Goal: Information Seeking & Learning: Learn about a topic

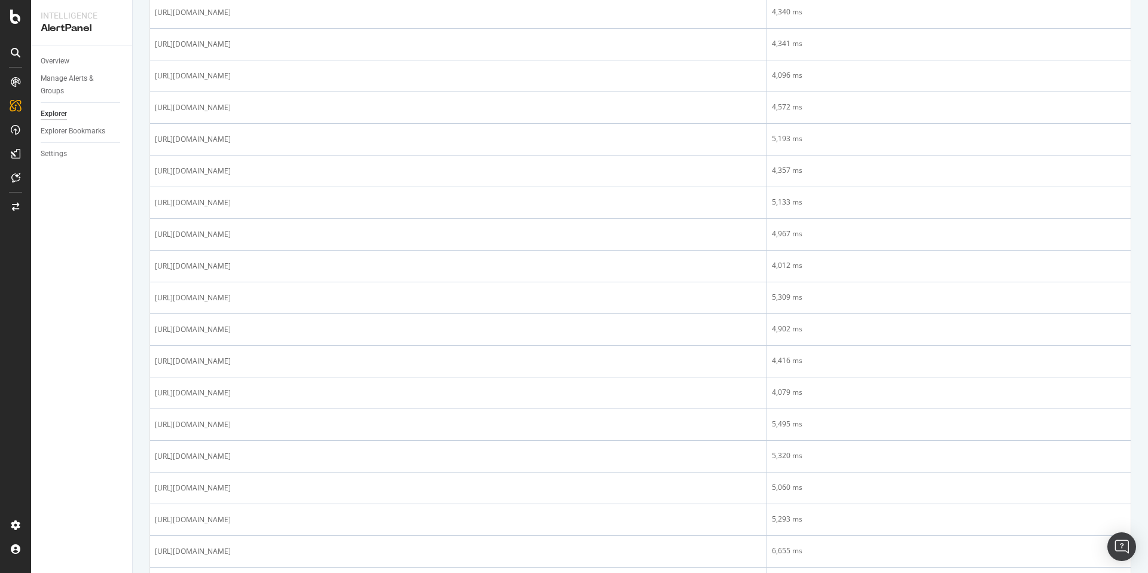
scroll to position [1267, 0]
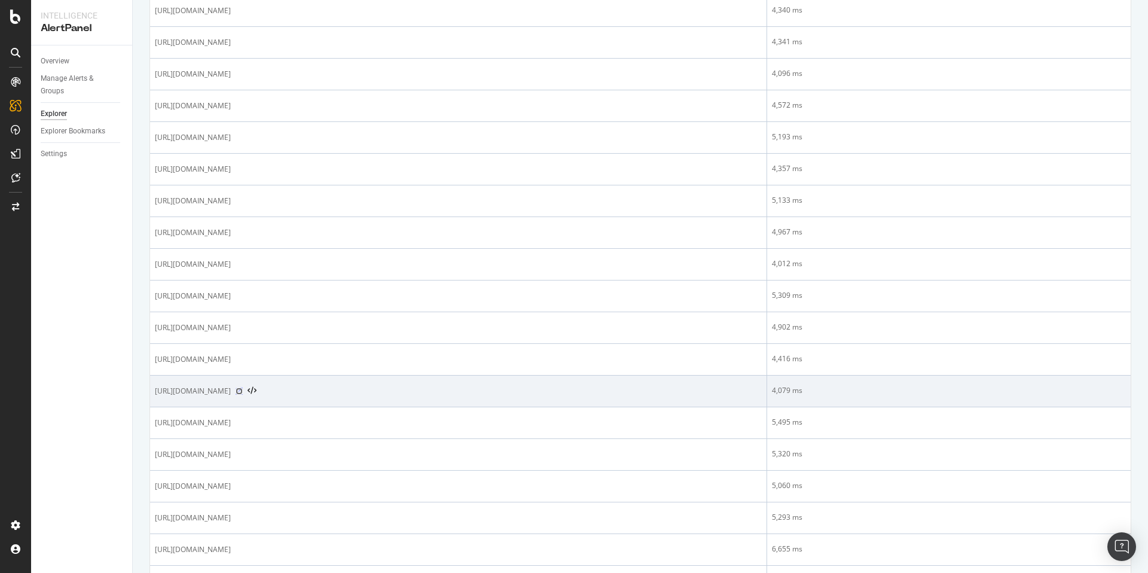
click at [243, 389] on icon at bounding box center [239, 390] width 7 height 7
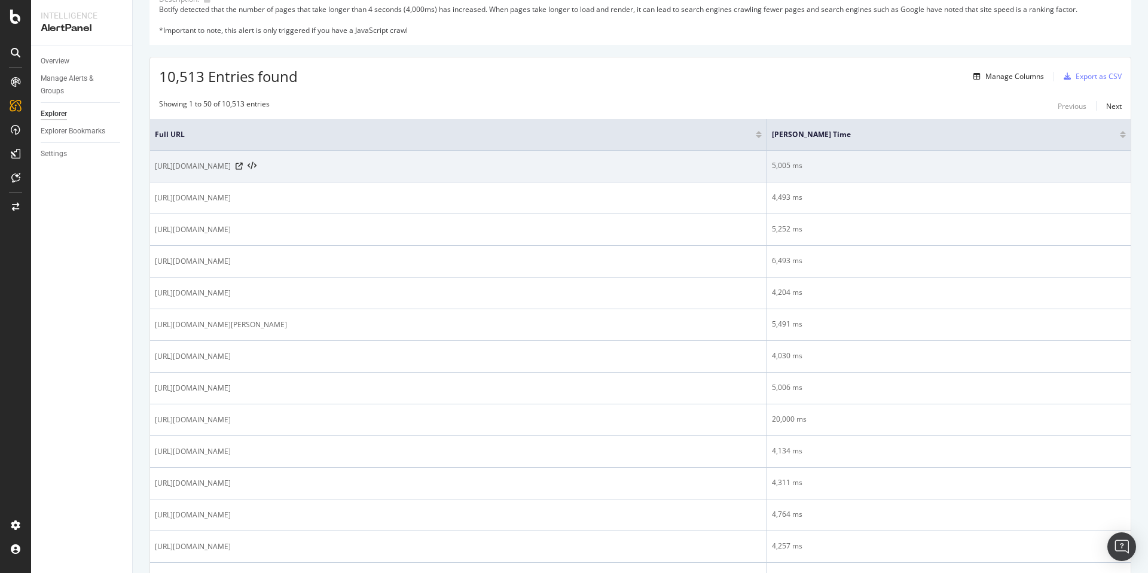
scroll to position [169, 0]
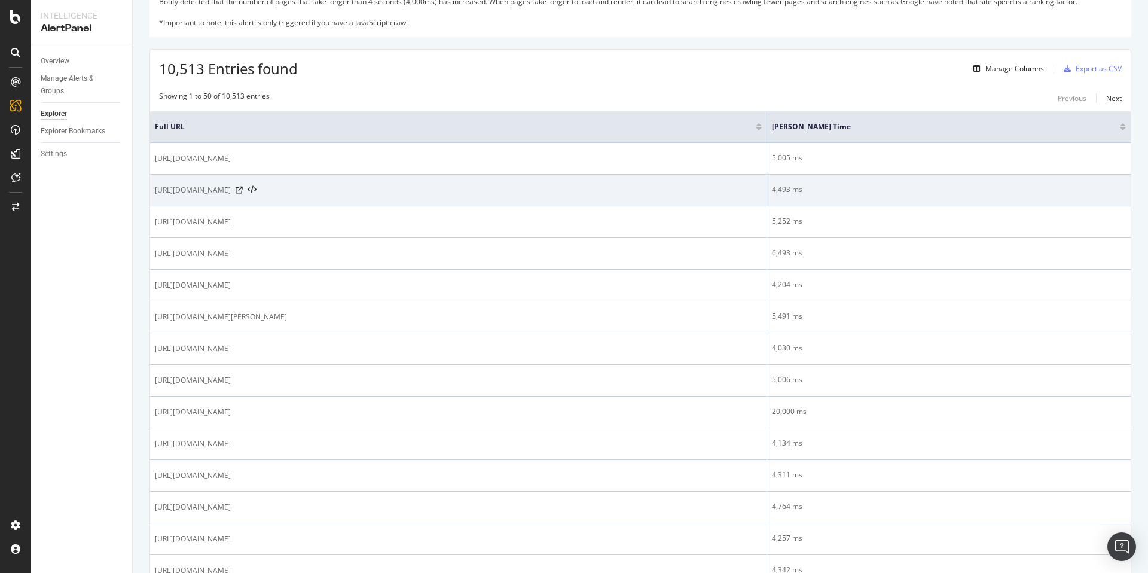
click at [231, 190] on span "[URL][DOMAIN_NAME]" at bounding box center [193, 190] width 76 height 12
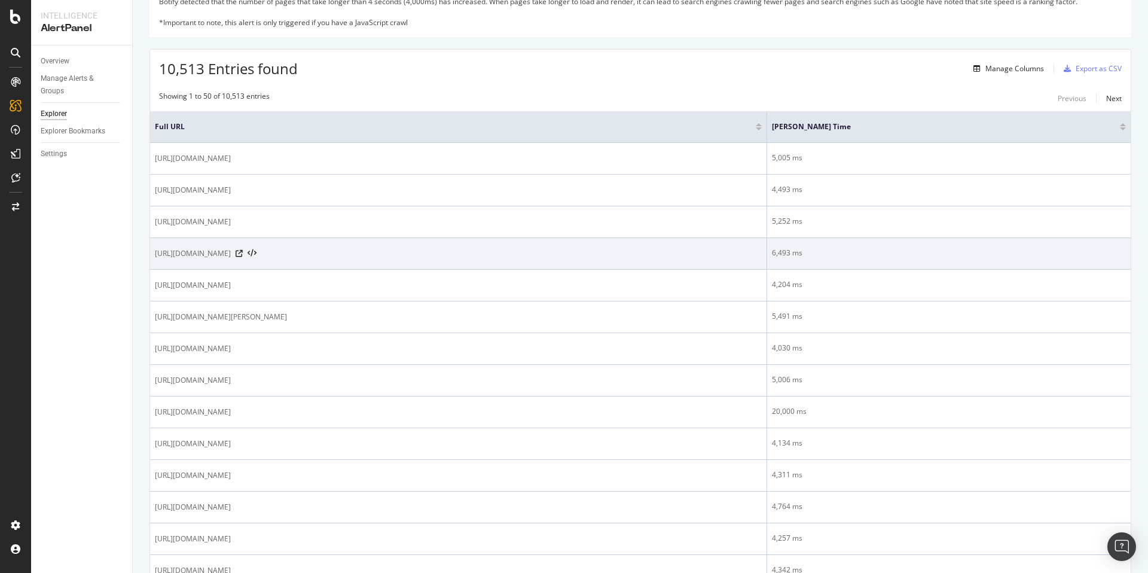
click at [231, 253] on span "[URL][DOMAIN_NAME]" at bounding box center [193, 253] width 76 height 12
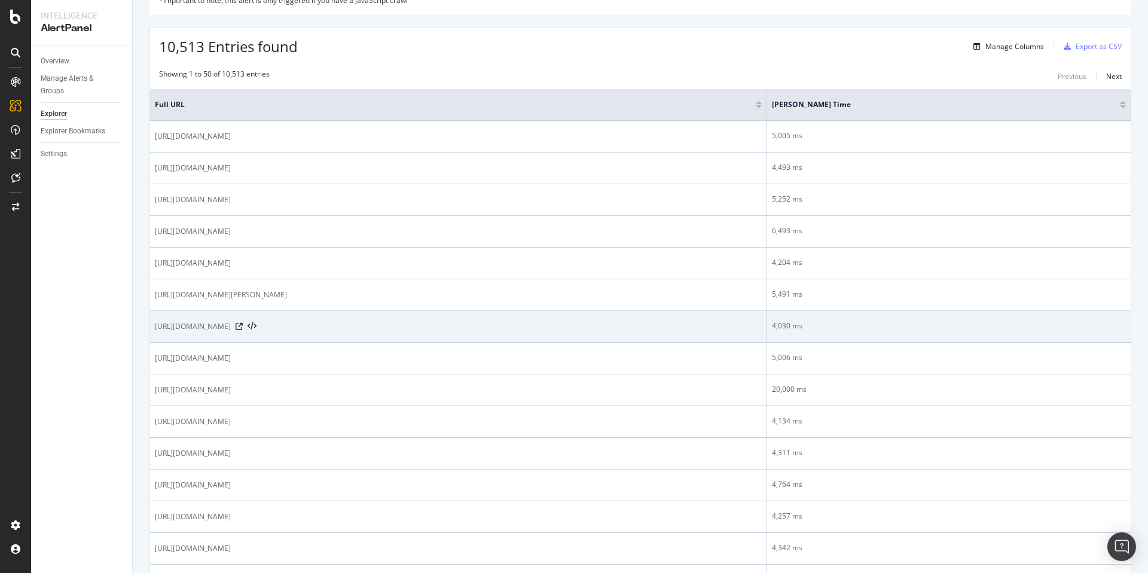
scroll to position [453, 0]
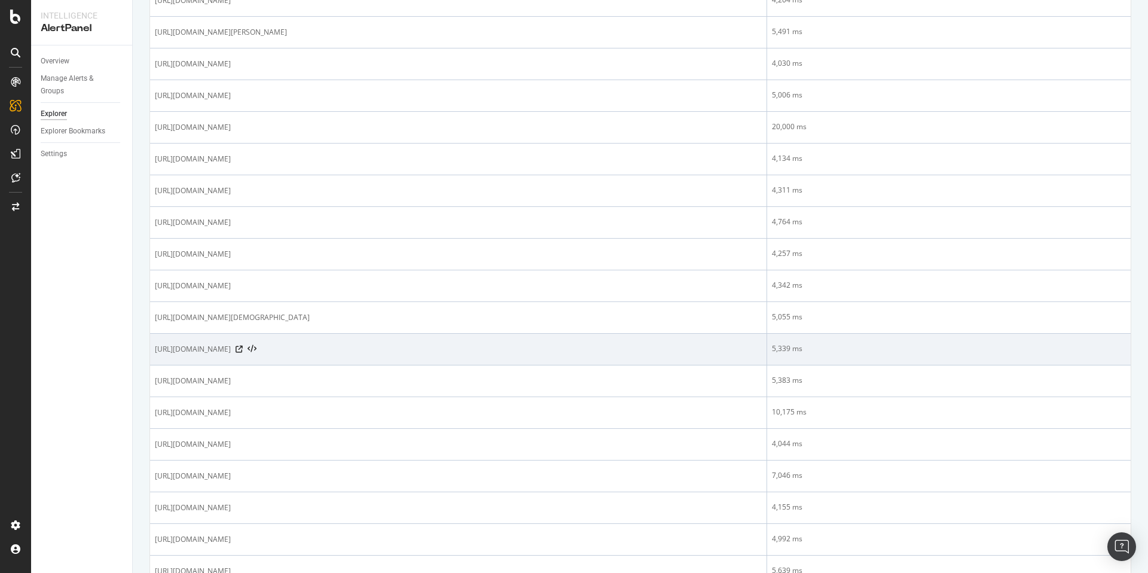
click at [231, 347] on span "[URL][DOMAIN_NAME]" at bounding box center [193, 349] width 76 height 12
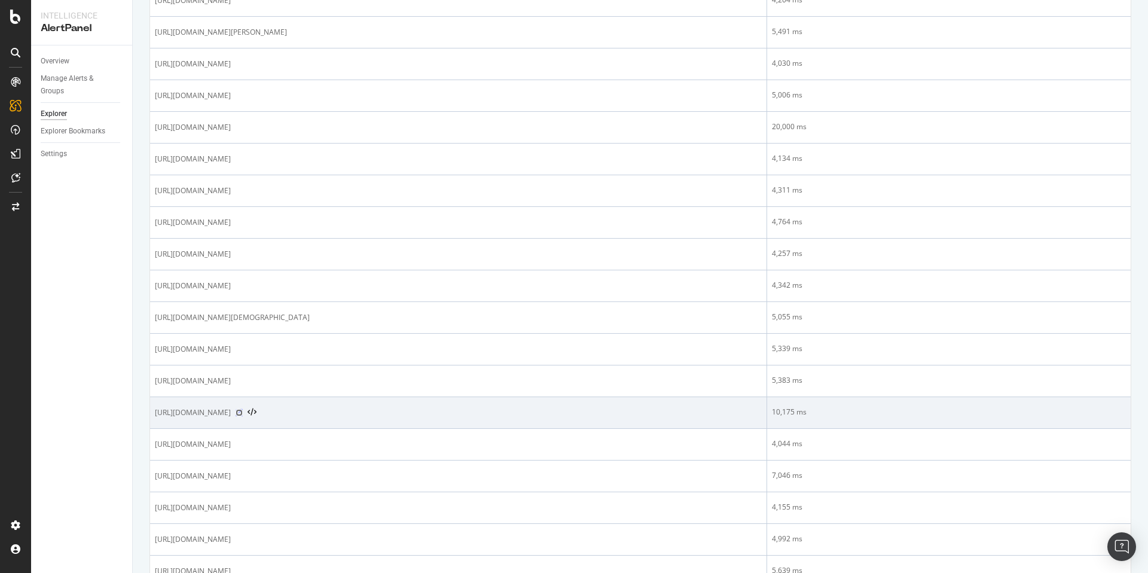
click at [243, 411] on icon at bounding box center [239, 412] width 7 height 7
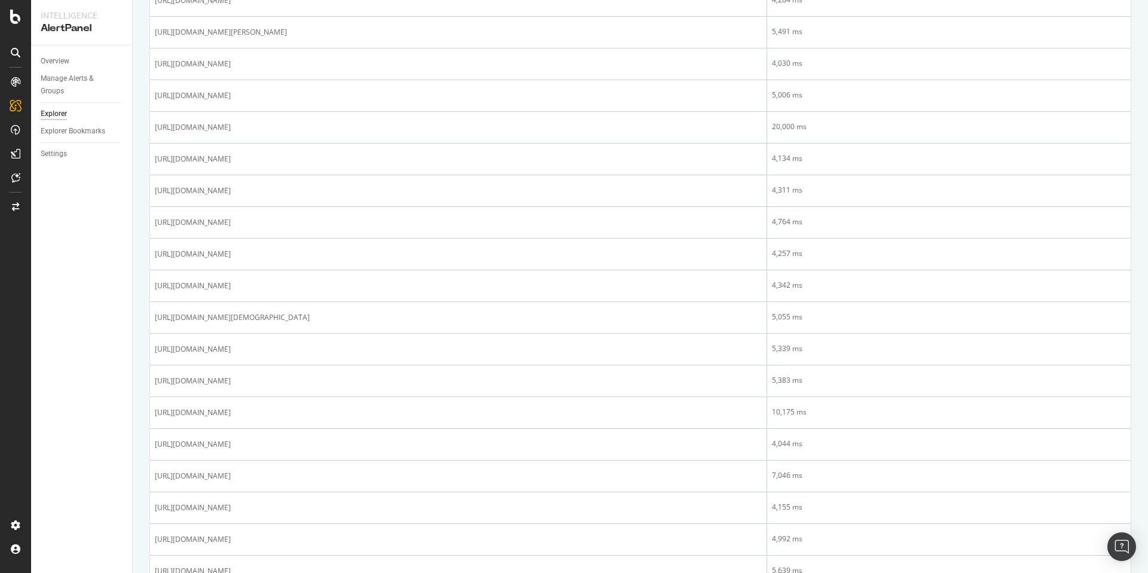
scroll to position [0, 0]
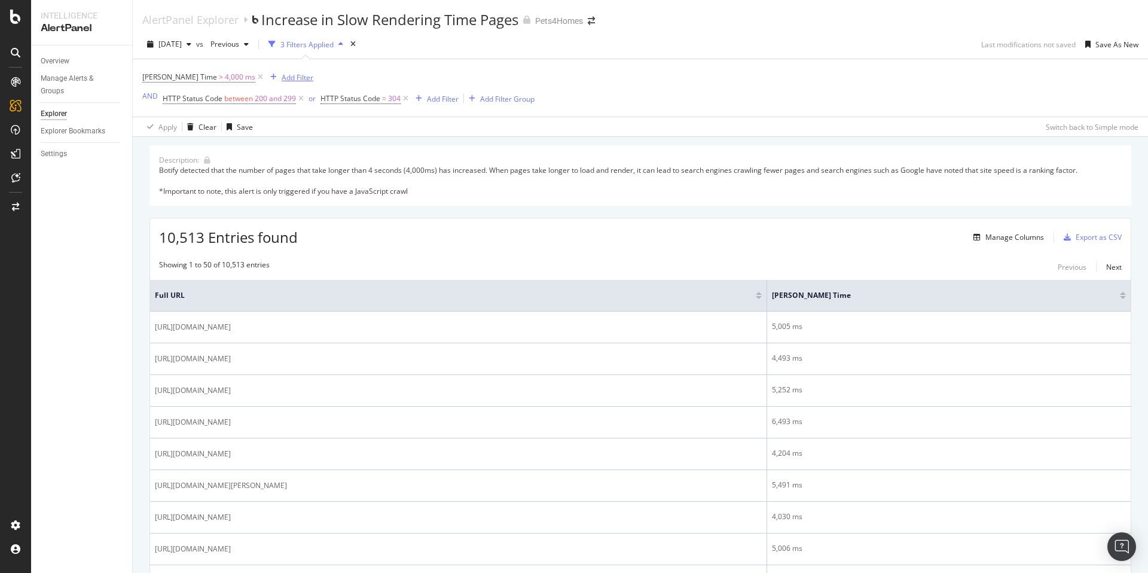
click at [282, 76] on div "Add Filter" at bounding box center [298, 77] width 32 height 10
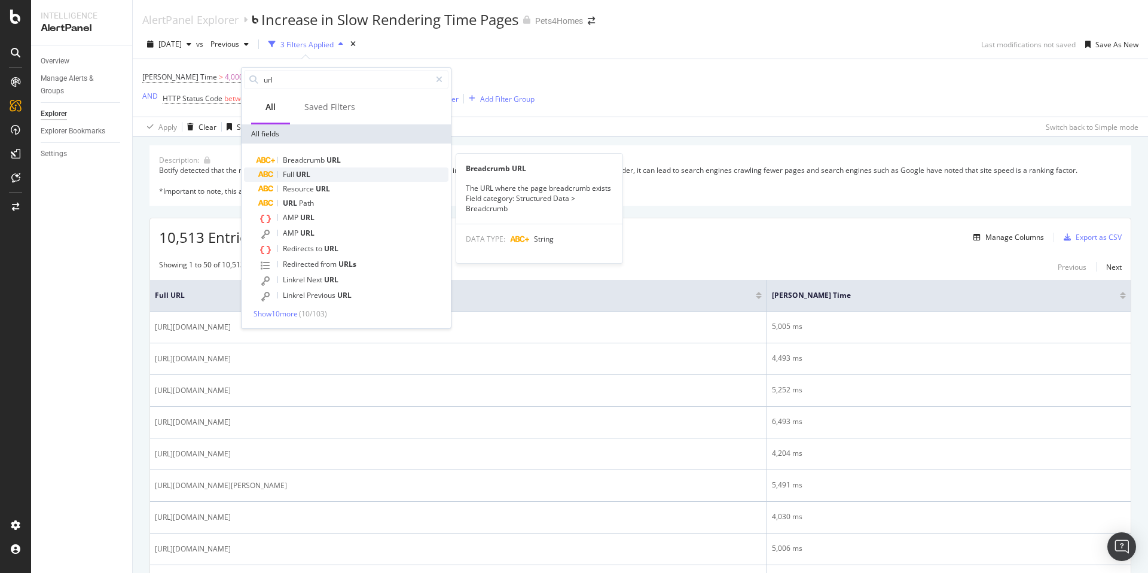
type input "url"
click at [311, 170] on div "Full URL" at bounding box center [353, 174] width 190 height 14
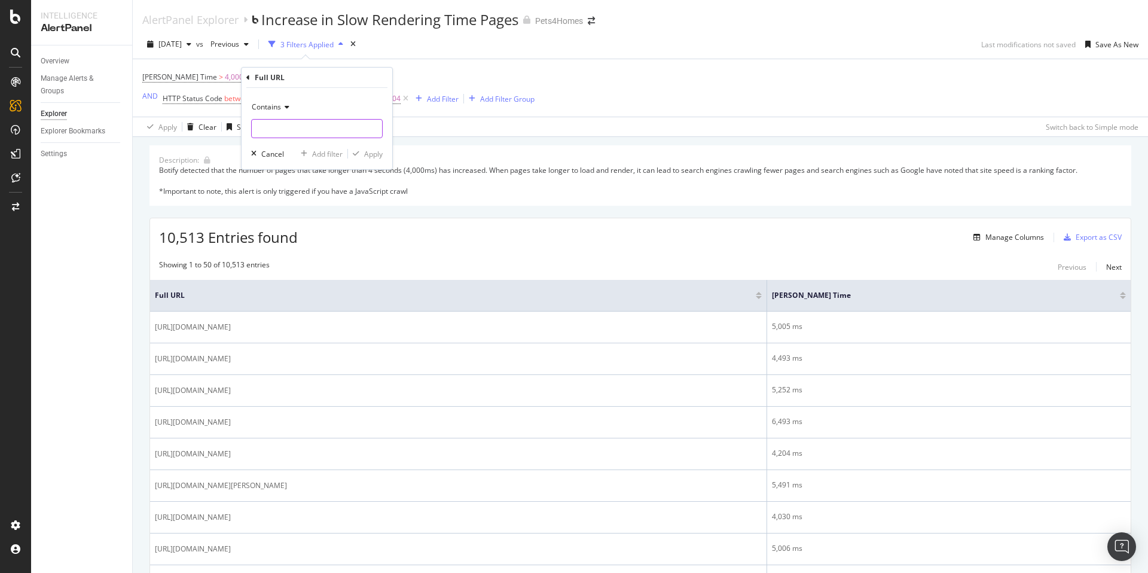
click at [302, 126] on input "text" at bounding box center [317, 128] width 130 height 19
paste input "/sale/"
type input "/sale/"
click at [375, 152] on div "Apply" at bounding box center [373, 154] width 19 height 10
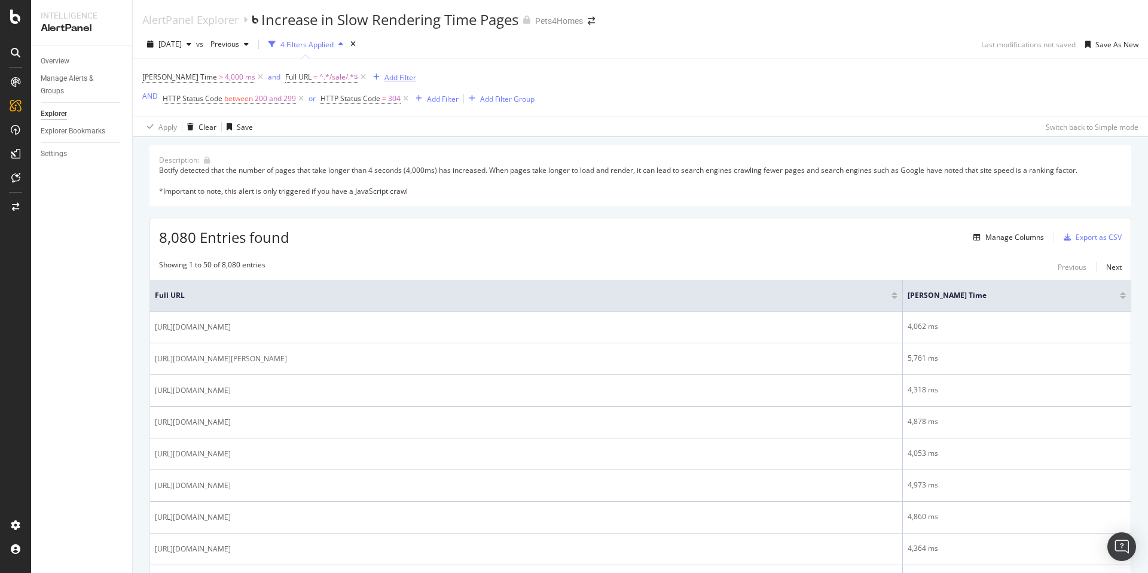
click at [368, 77] on div "button" at bounding box center [376, 77] width 16 height 7
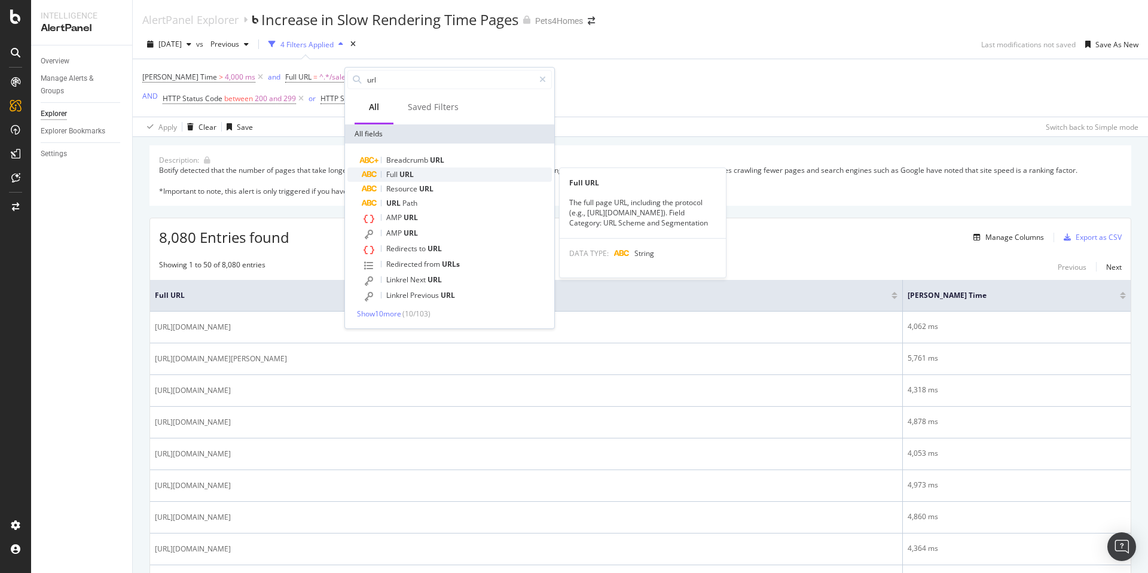
click at [408, 173] on span "URL" at bounding box center [406, 174] width 14 height 10
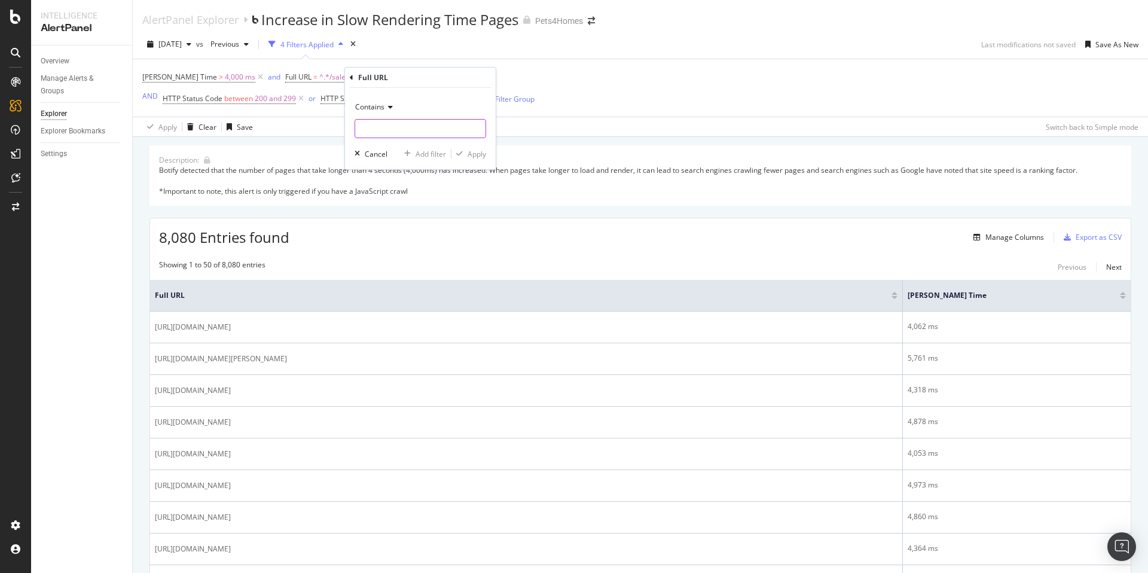
click at [407, 122] on input "text" at bounding box center [420, 128] width 130 height 19
type input "/adoption/"
click at [483, 157] on div "Apply" at bounding box center [476, 154] width 19 height 10
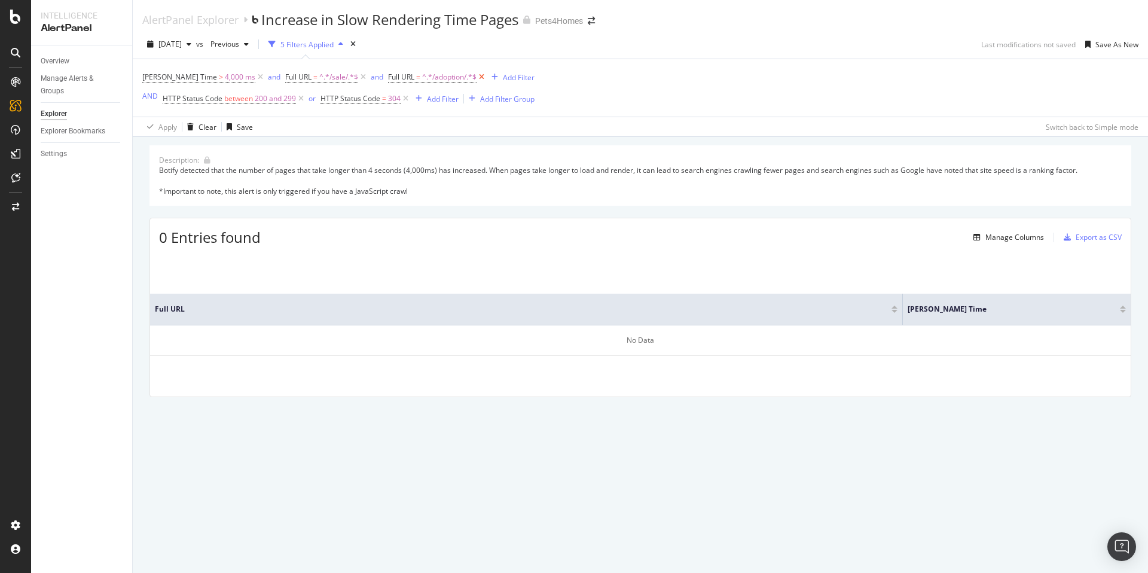
click at [476, 76] on icon at bounding box center [481, 77] width 10 height 12
